Goal: Task Accomplishment & Management: Manage account settings

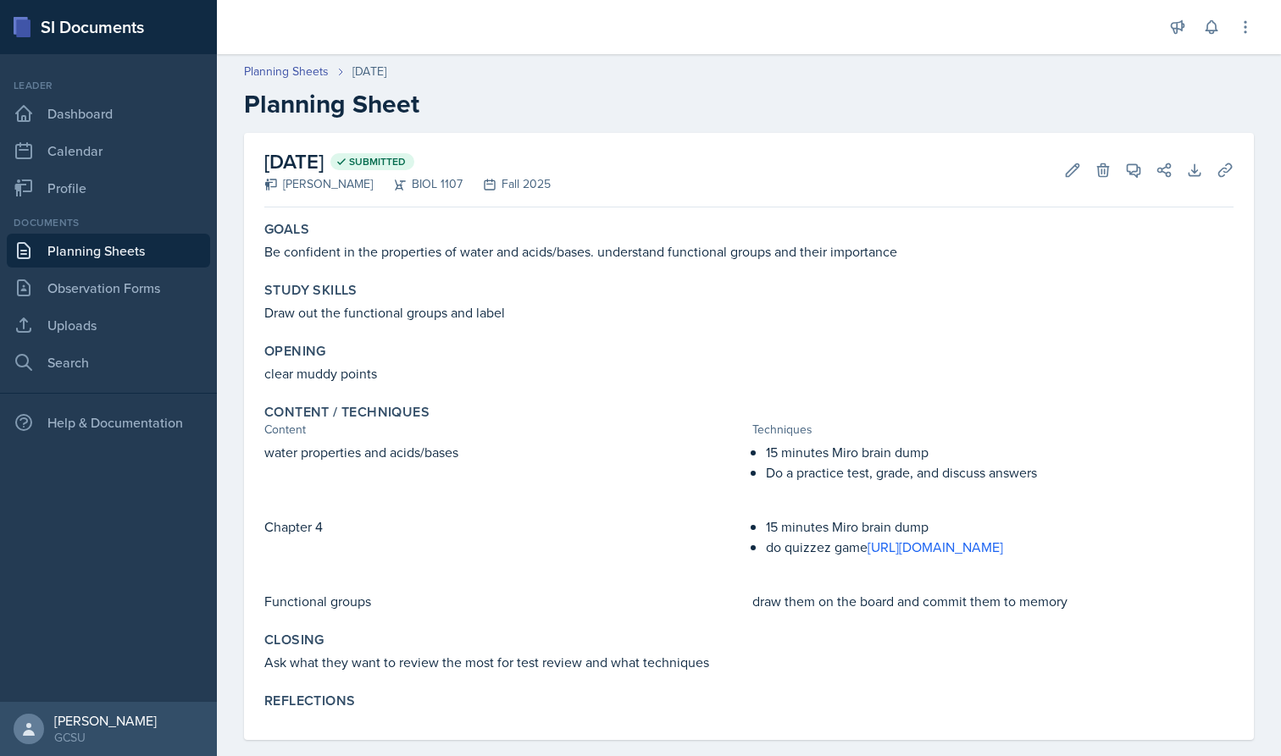
scroll to position [69, 0]
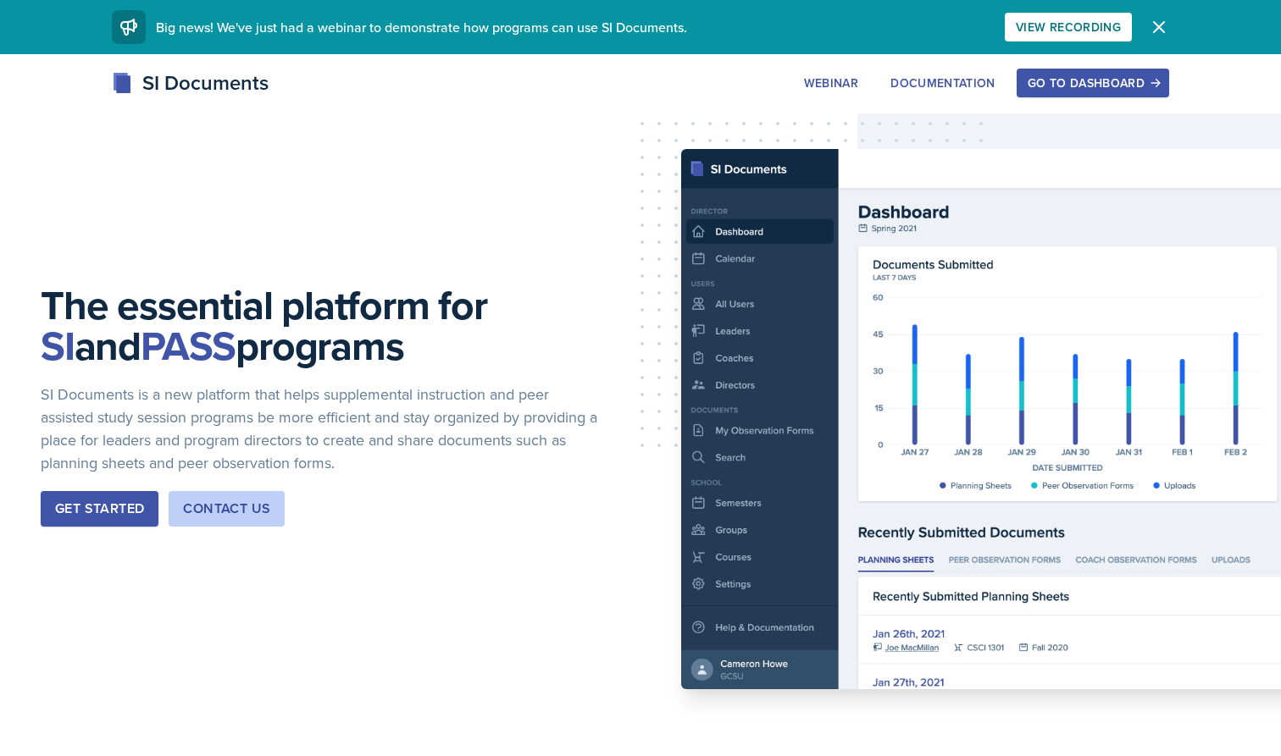
click at [1104, 84] on div "Go to Dashboard" at bounding box center [1093, 83] width 130 height 14
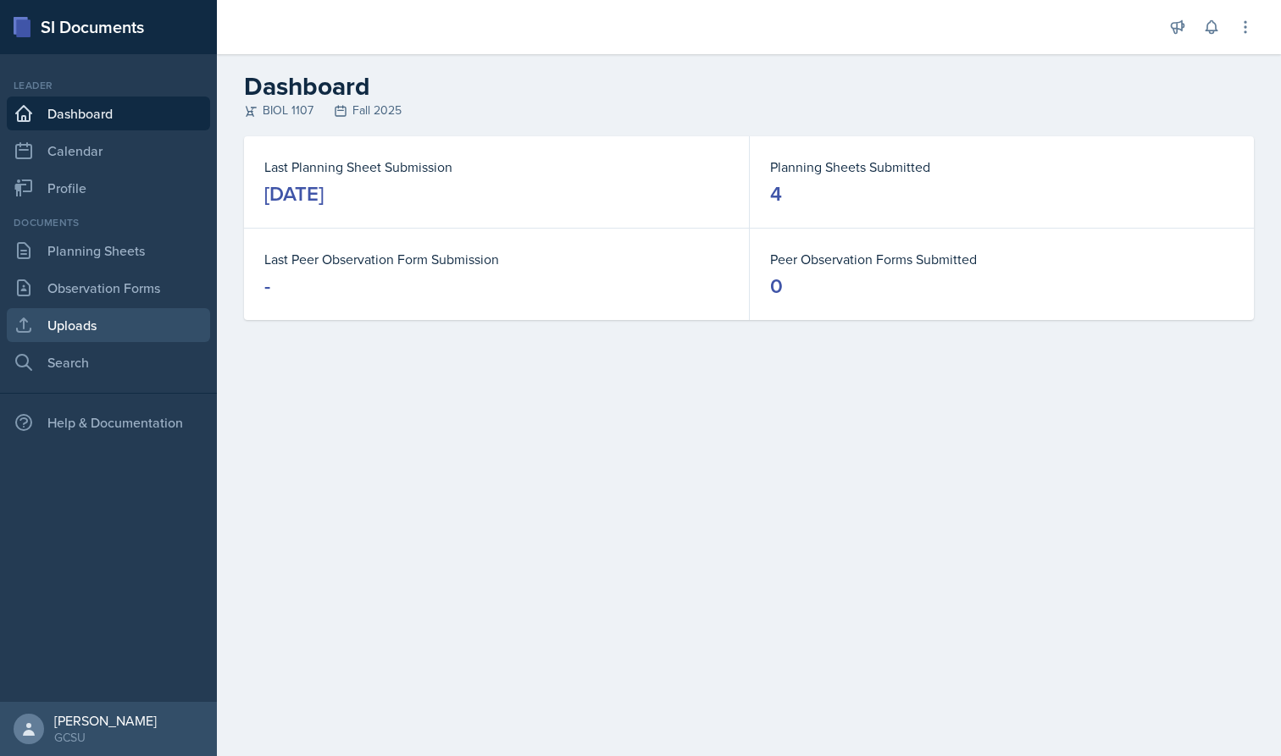
click at [99, 333] on link "Uploads" at bounding box center [108, 325] width 203 height 34
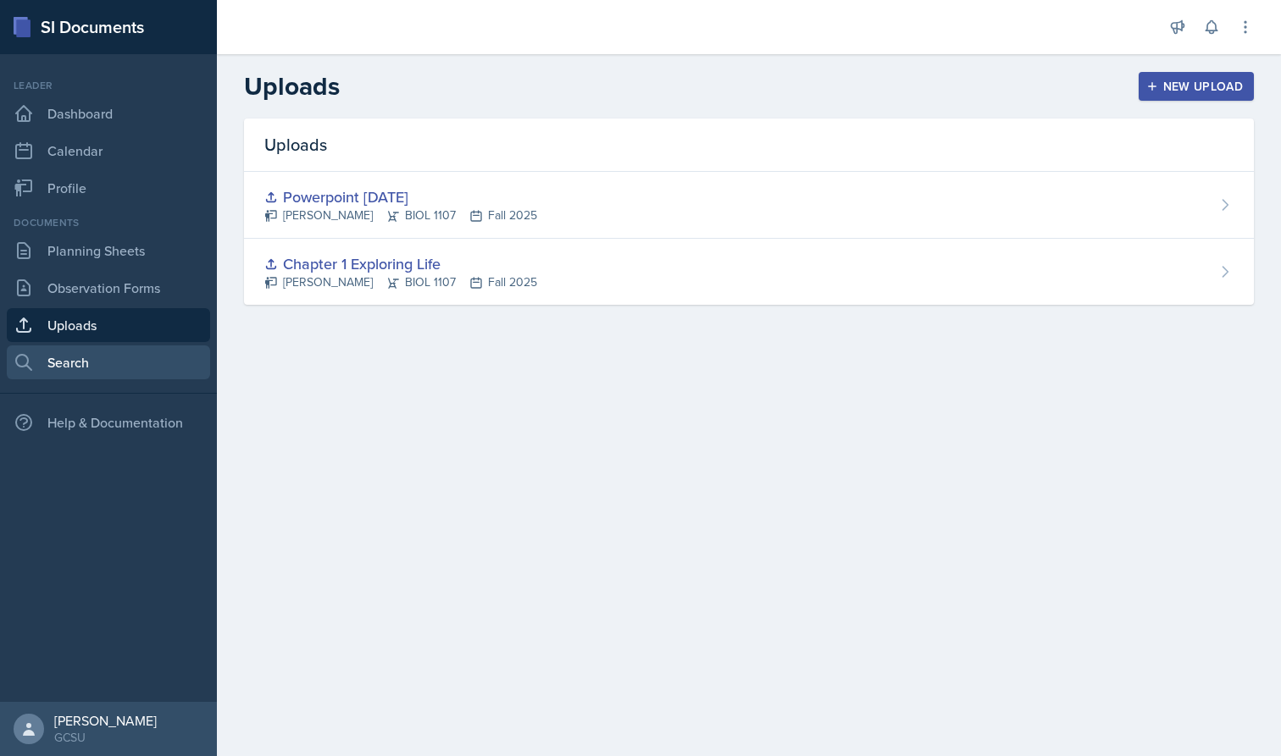
click at [94, 366] on link "Search" at bounding box center [108, 363] width 203 height 34
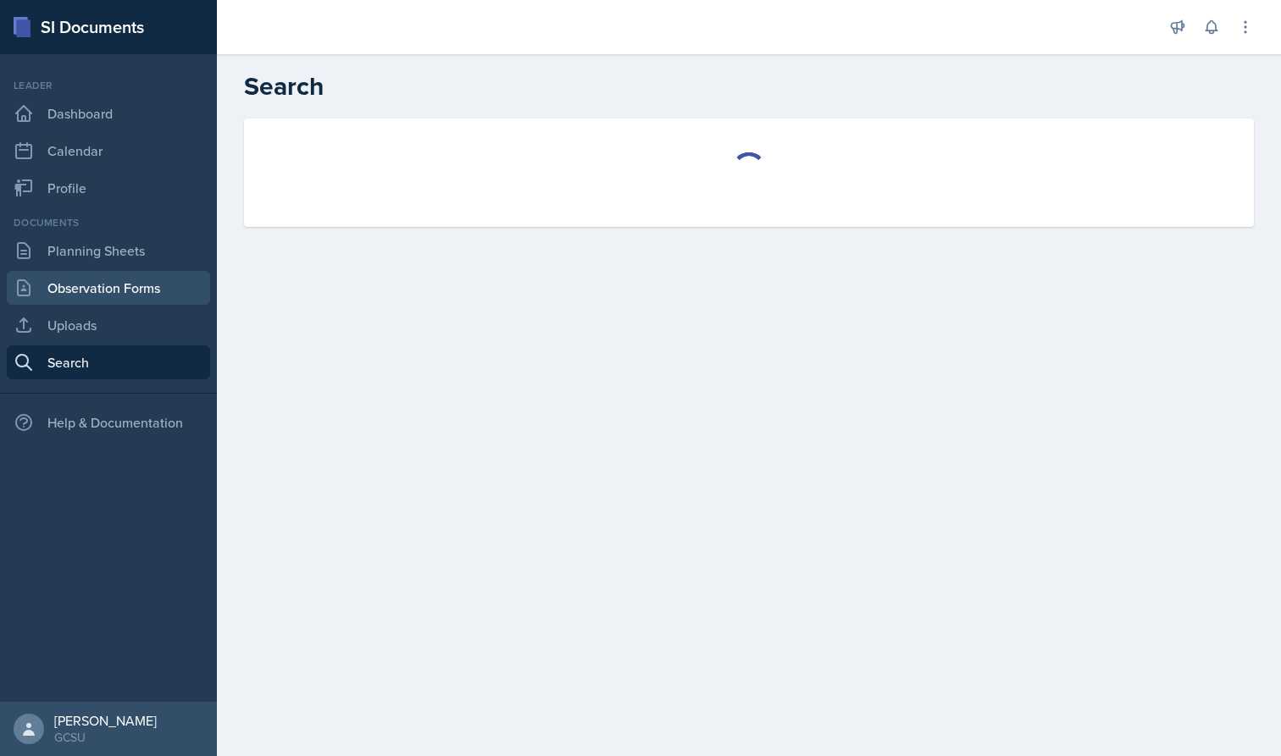
select select "all"
select select "1"
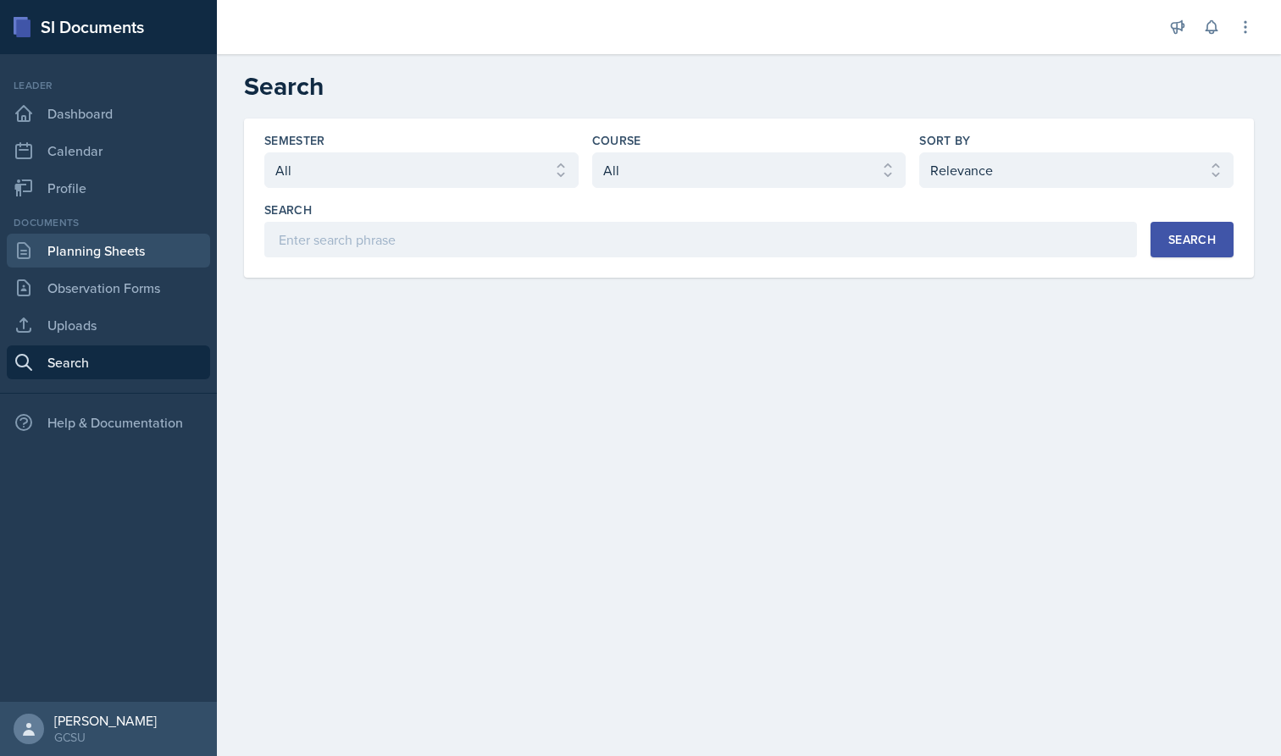
click at [96, 236] on link "Planning Sheets" at bounding box center [108, 251] width 203 height 34
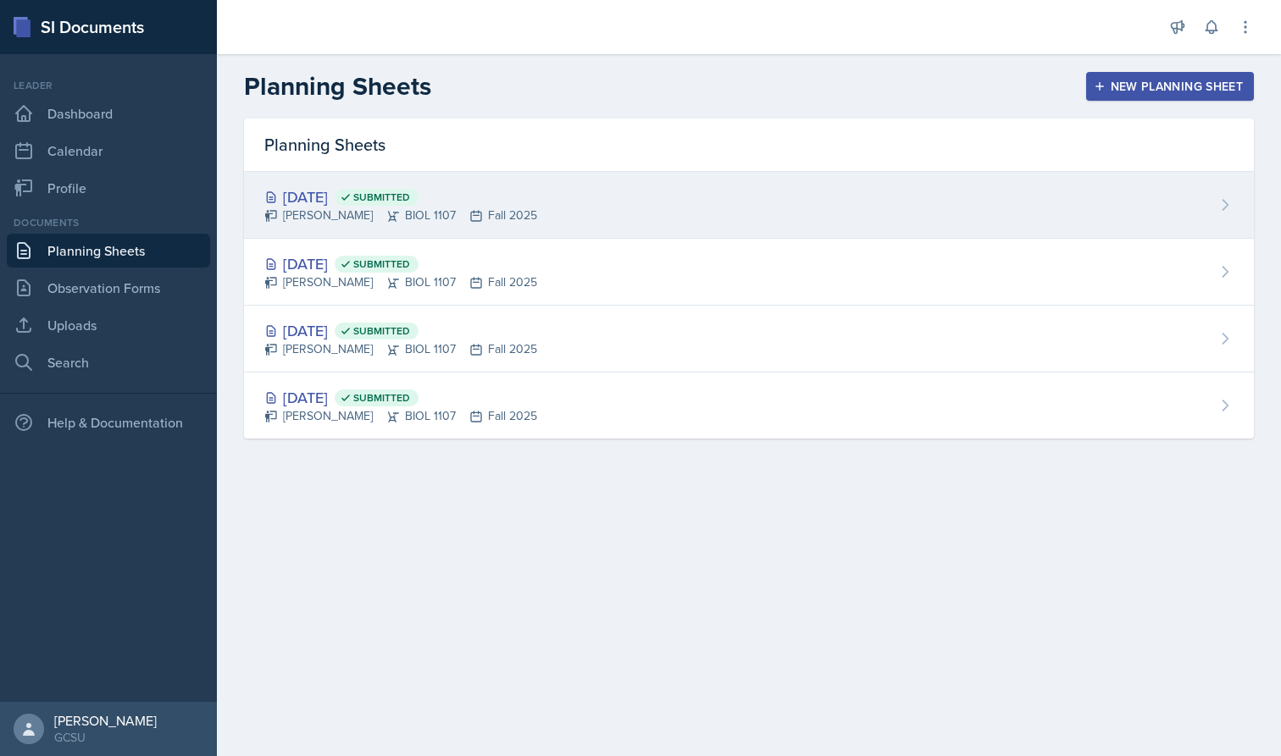
click at [479, 196] on div "Sep 4th, 2025 Submitted" at bounding box center [400, 197] width 273 height 23
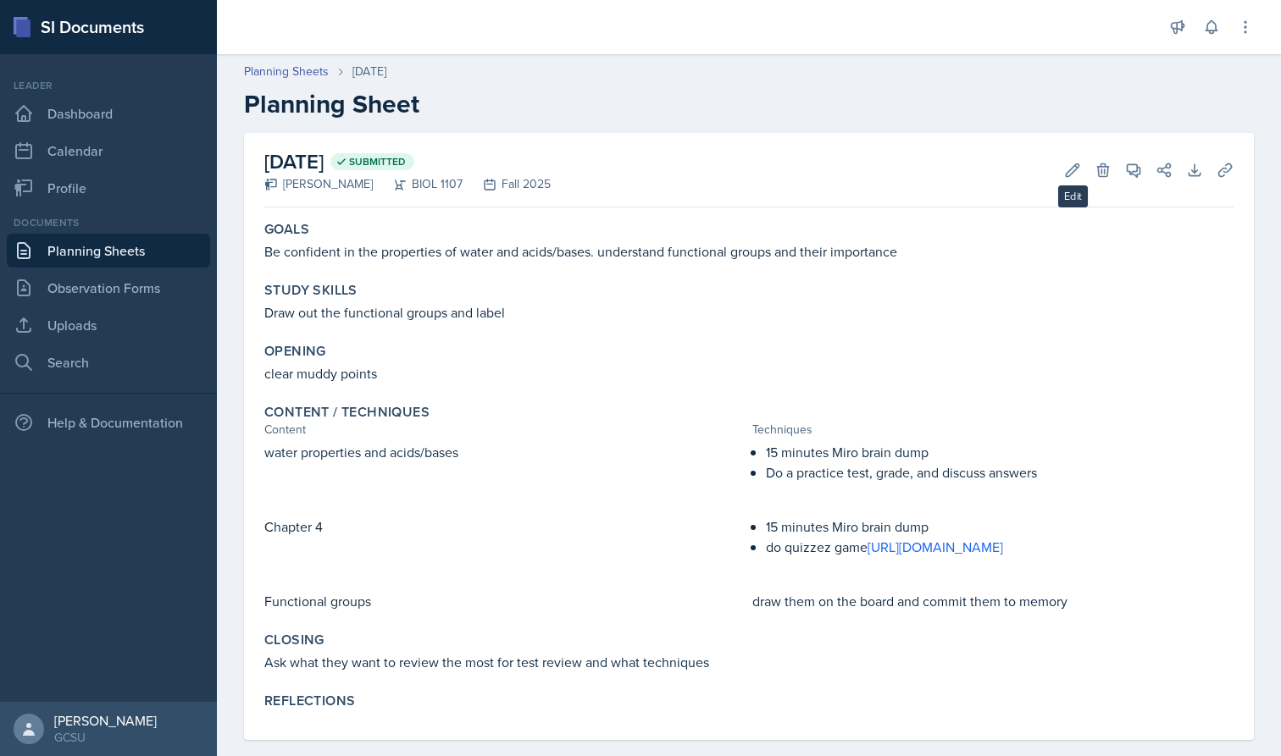
click at [1084, 180] on div "September 4th, 2025 Submitted Caleb Provenzano BIOL 1107 Fall 2025 Edit Delete …" at bounding box center [748, 170] width 969 height 75
click at [1064, 179] on button "Edit" at bounding box center [1072, 170] width 30 height 30
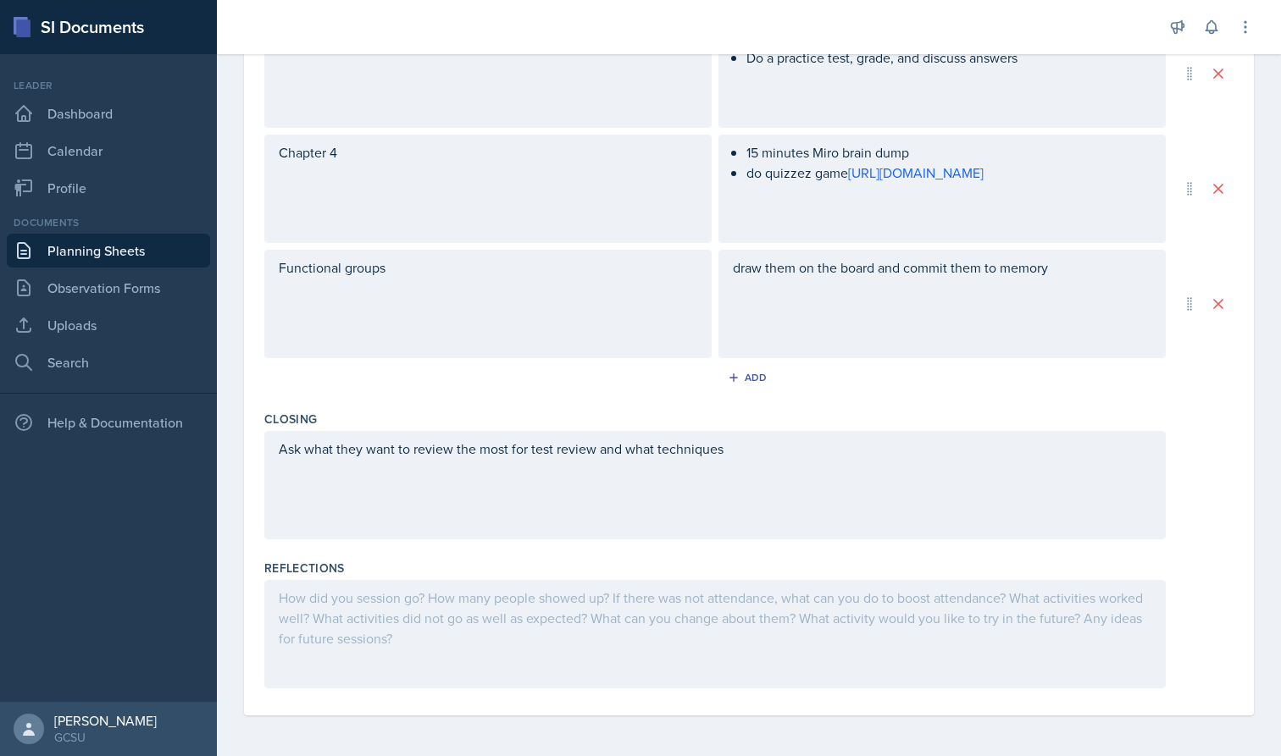
scroll to position [623, 0]
click at [388, 616] on div at bounding box center [714, 634] width 901 height 108
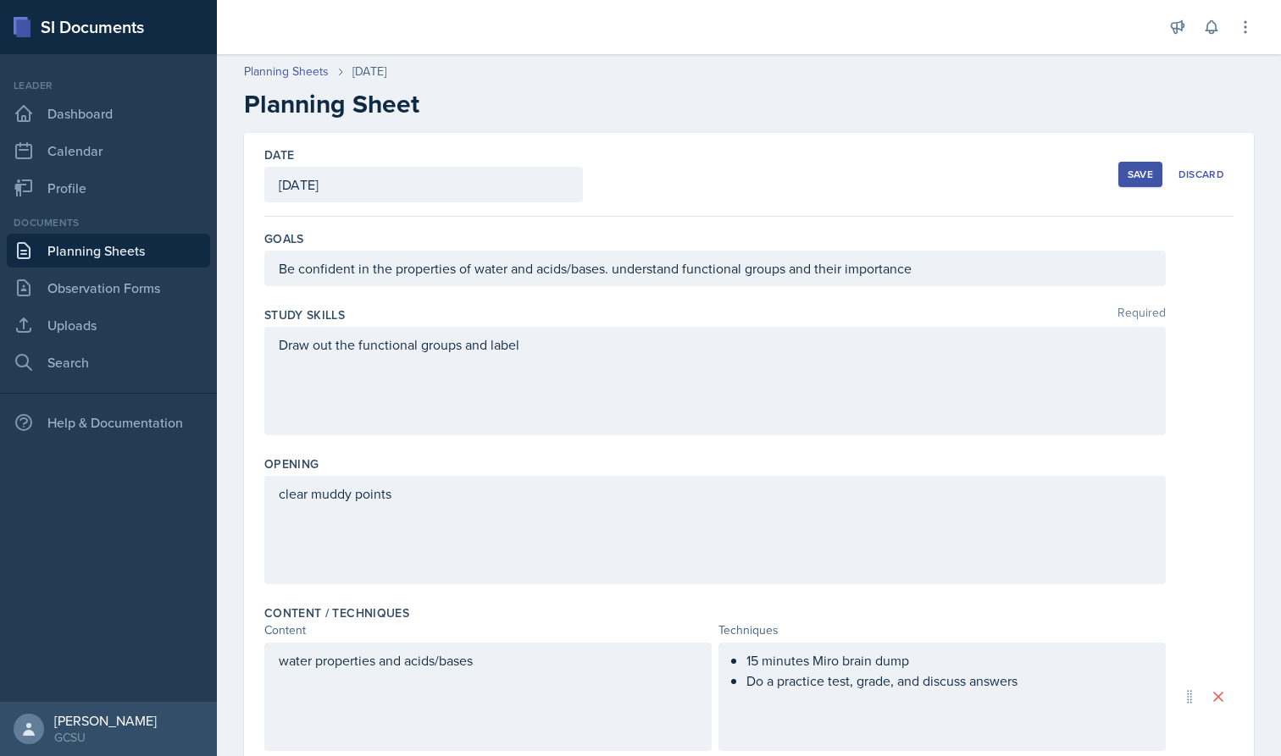
scroll to position [0, 0]
click at [1104, 169] on button "Save" at bounding box center [1140, 174] width 44 height 25
